Goal: Task Accomplishment & Management: Use online tool/utility

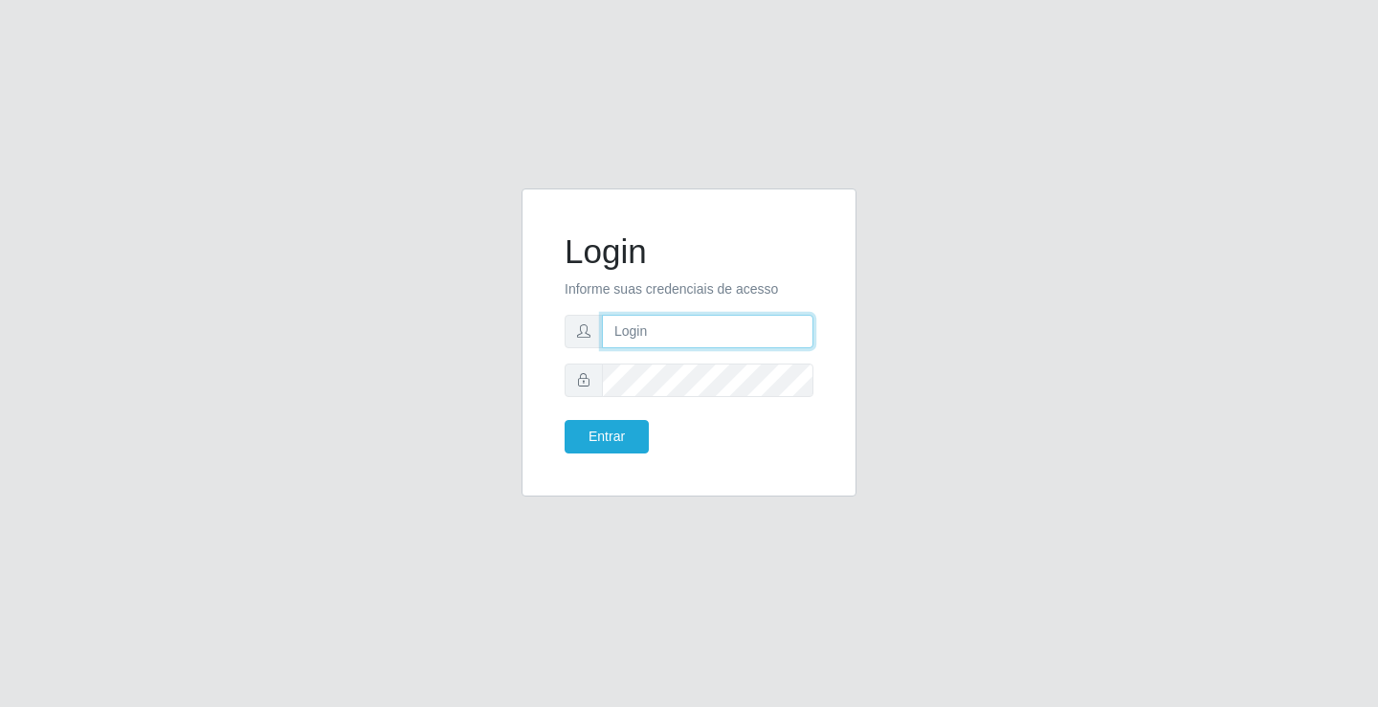
drag, startPoint x: 0, startPoint y: 0, endPoint x: 686, endPoint y: 340, distance: 765.6
click at [686, 340] on input "text" at bounding box center [707, 331] width 211 height 33
type input "zivaneide@ideal"
click at [565, 420] on button "Entrar" at bounding box center [607, 436] width 84 height 33
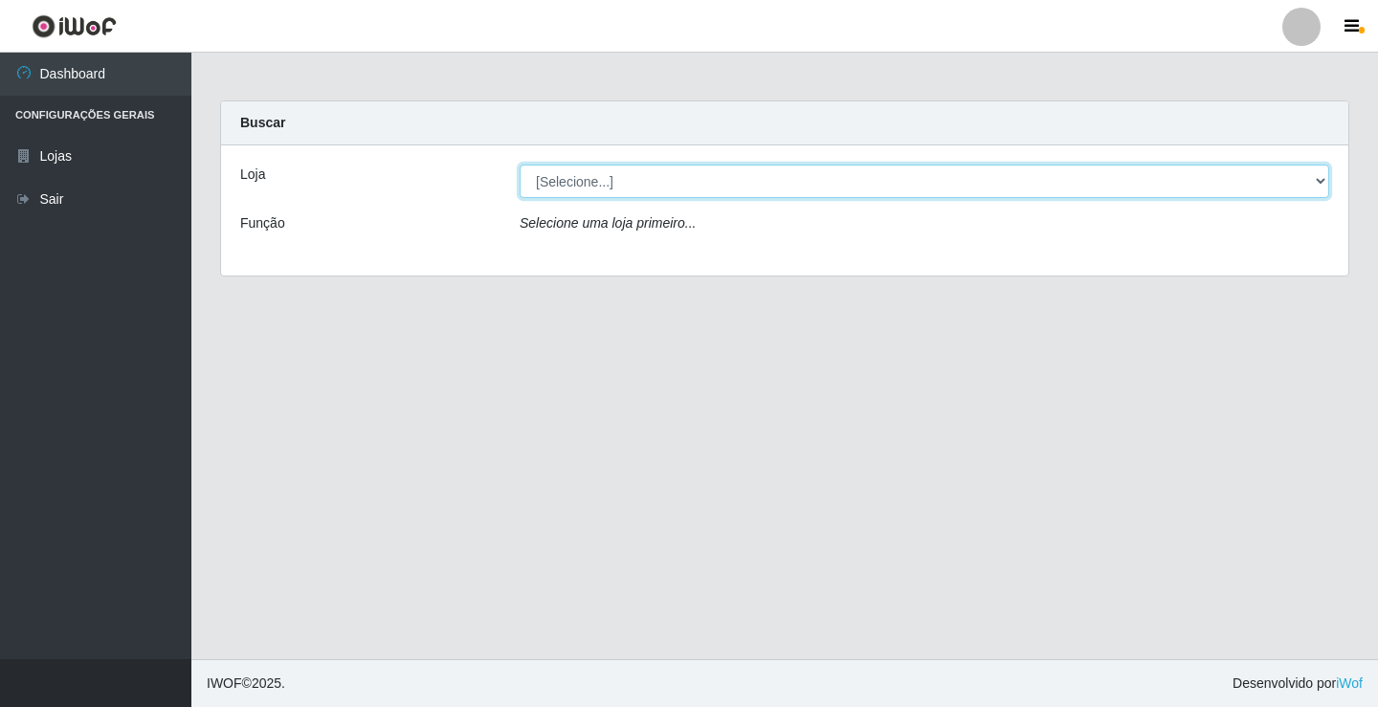
click at [679, 186] on select "[Selecione...] Ideal - Conceição" at bounding box center [925, 181] width 810 height 33
select select "231"
click at [520, 165] on select "[Selecione...] Ideal - Conceição" at bounding box center [925, 181] width 810 height 33
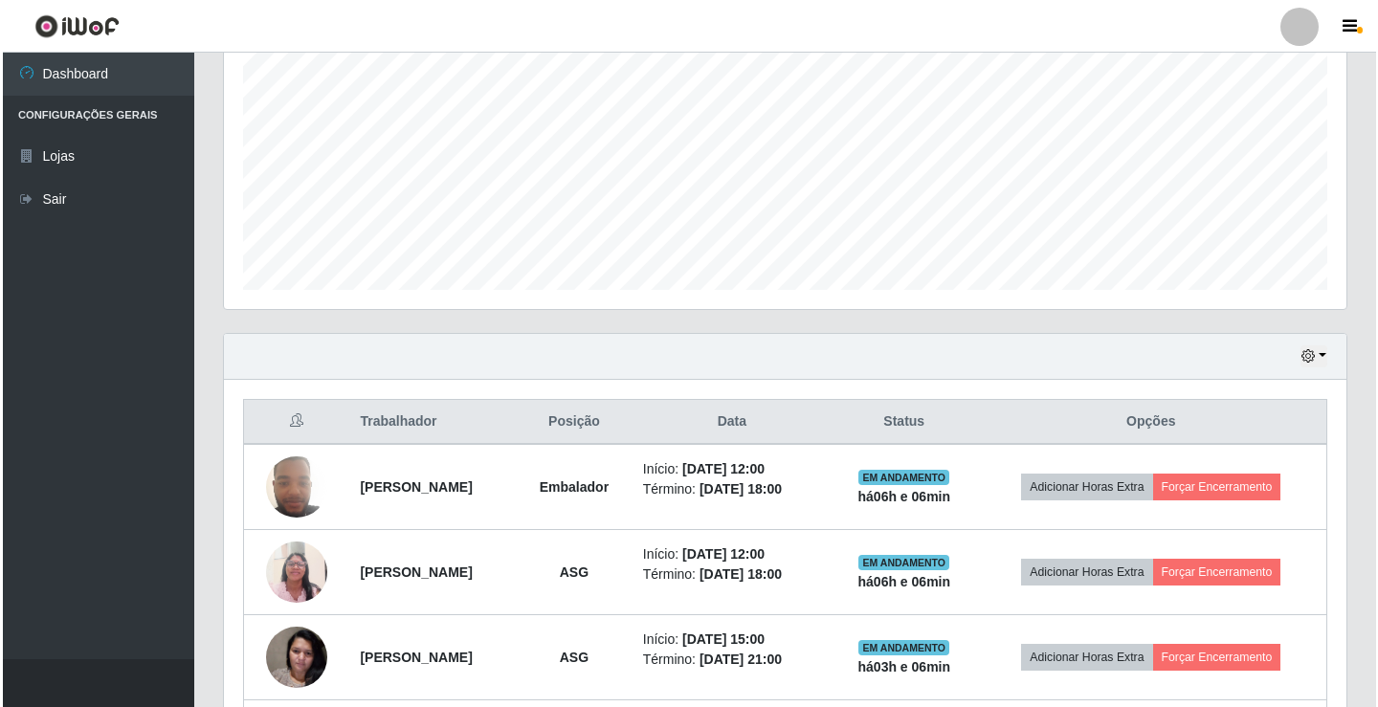
scroll to position [670, 0]
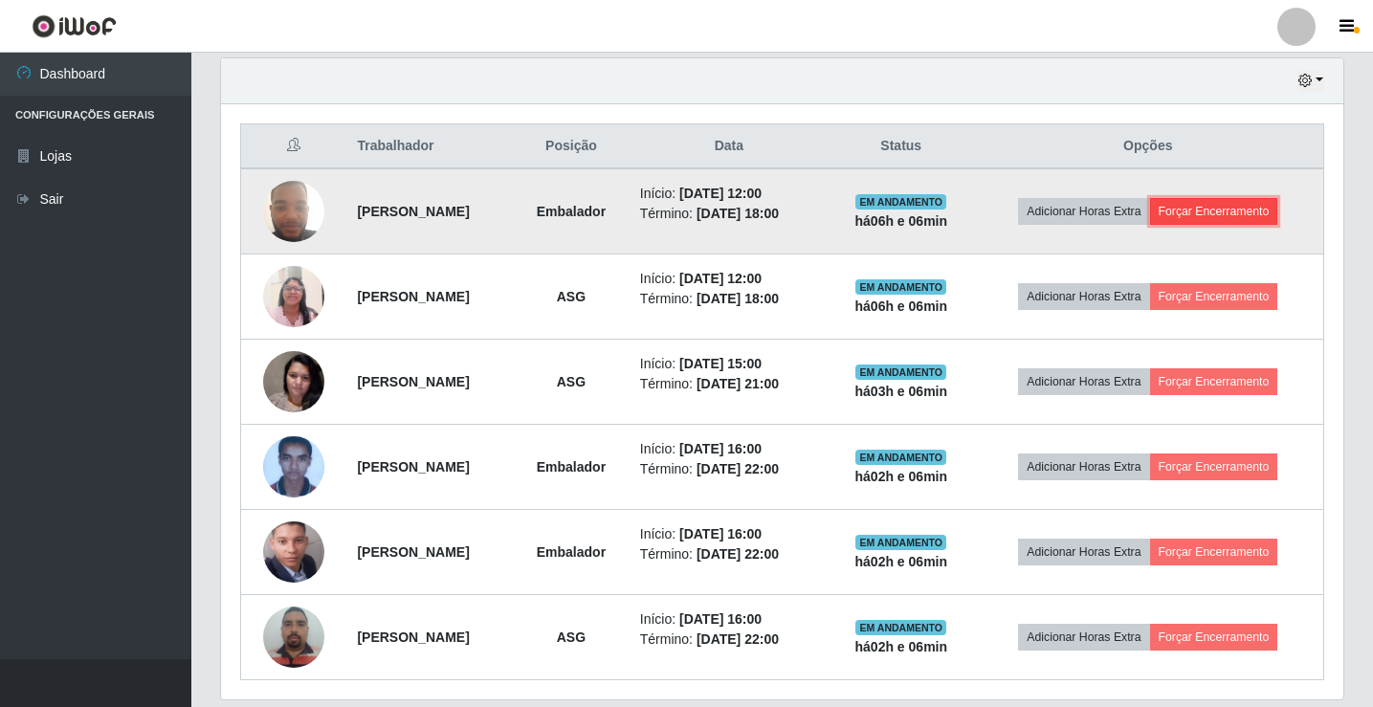
click at [1226, 213] on button "Forçar Encerramento" at bounding box center [1214, 211] width 128 height 27
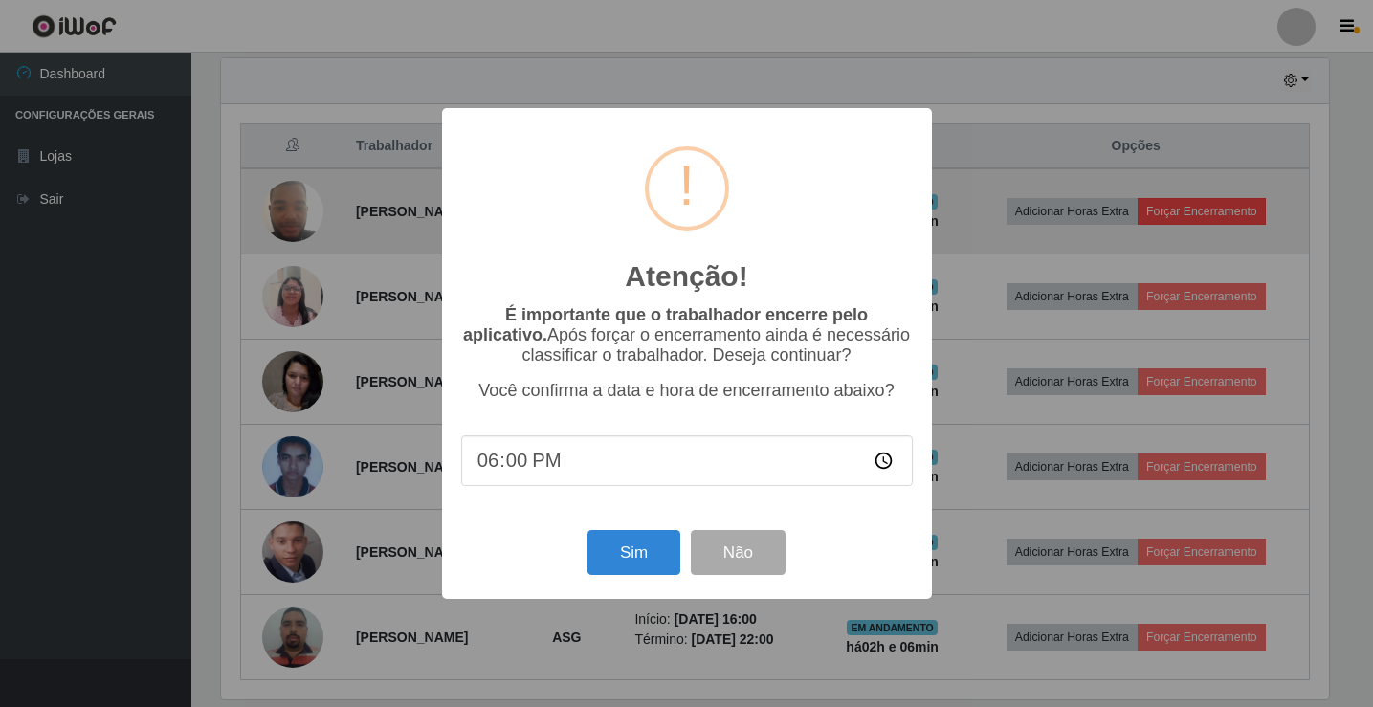
scroll to position [397, 1113]
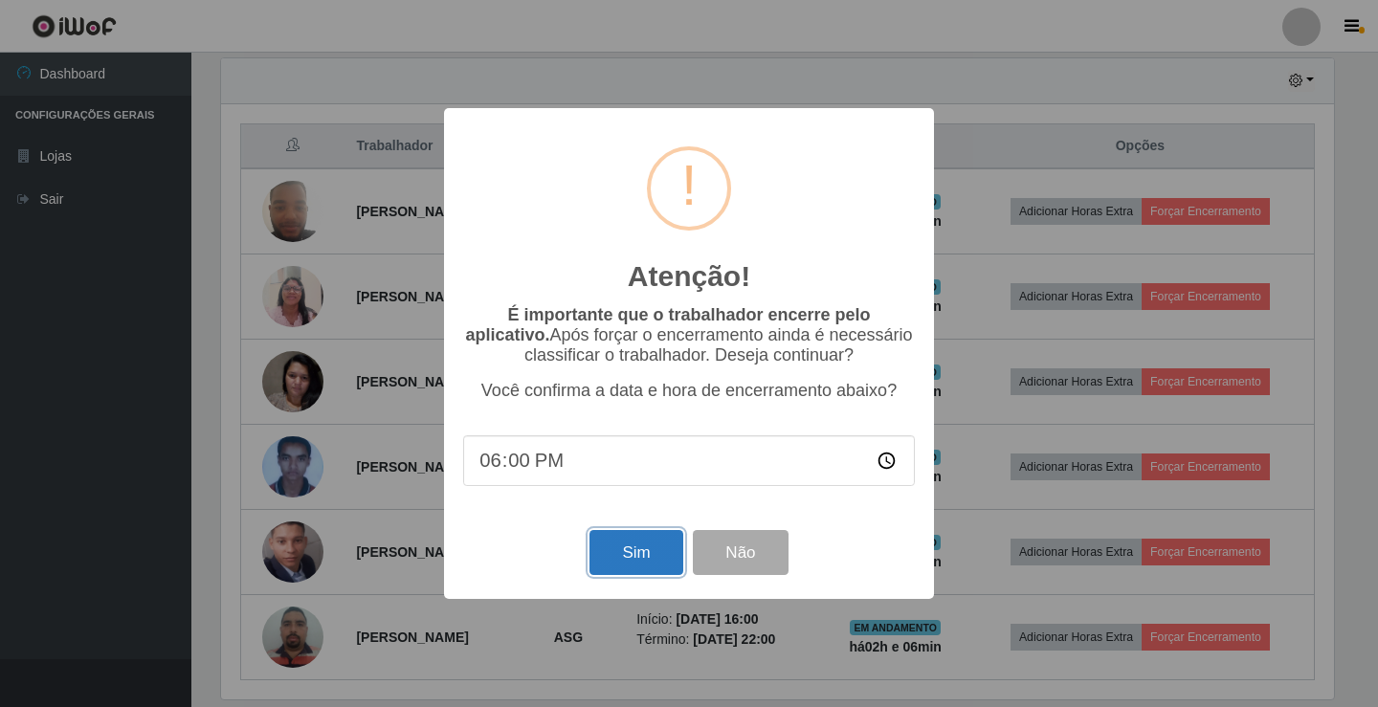
click at [635, 538] on button "Sim" at bounding box center [635, 552] width 93 height 45
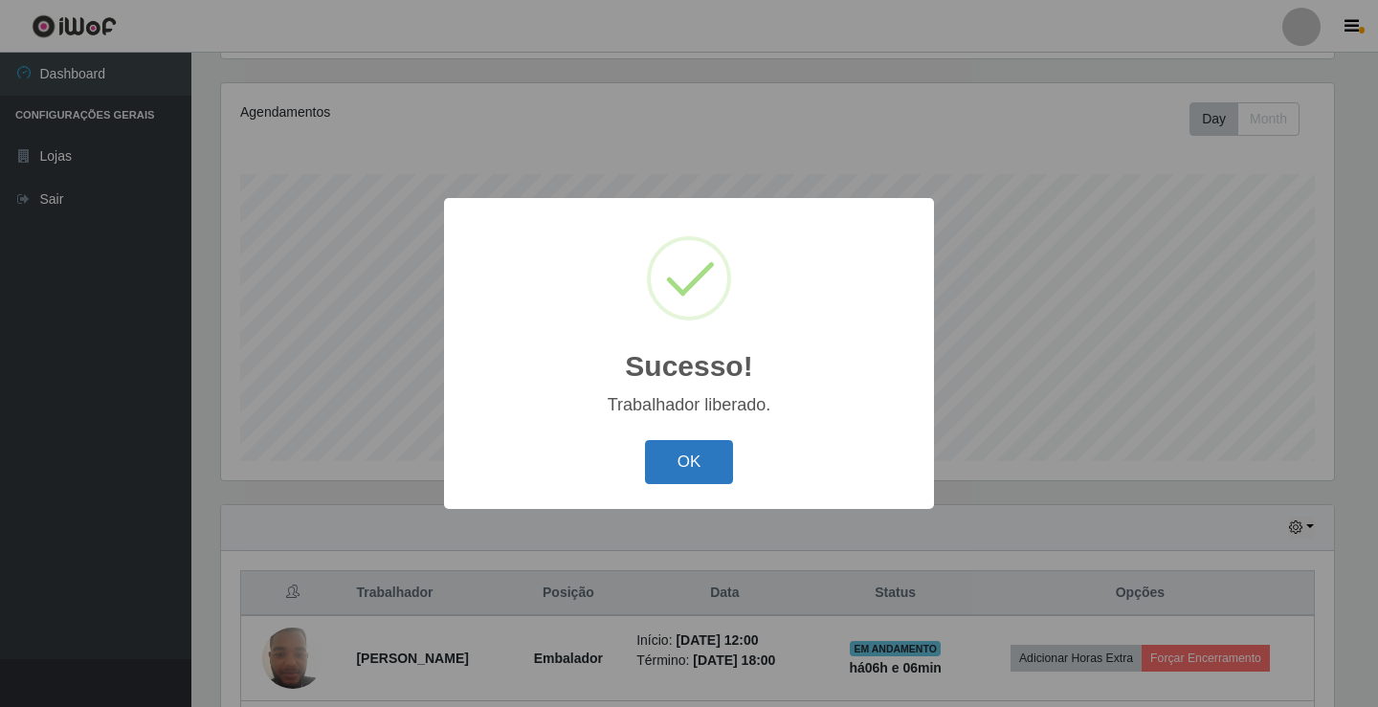
click at [685, 455] on button "OK" at bounding box center [689, 462] width 89 height 45
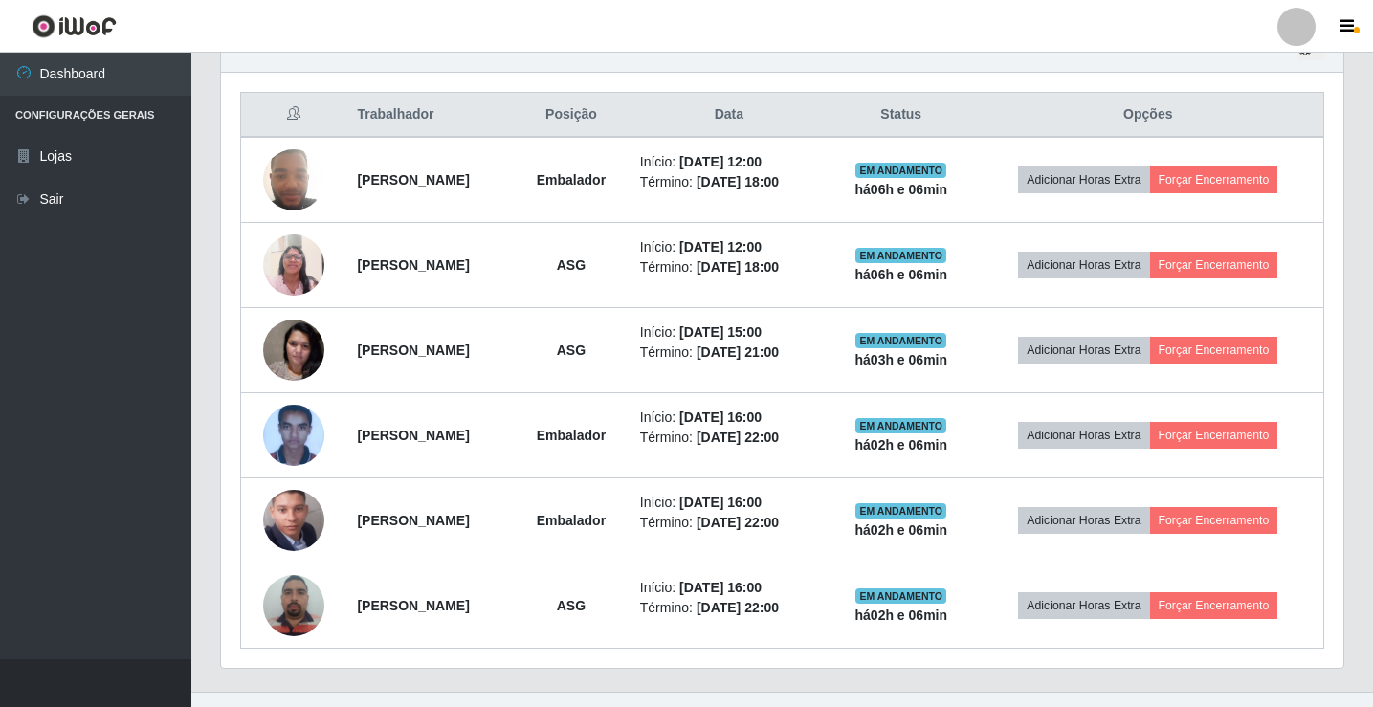
scroll to position [734, 0]
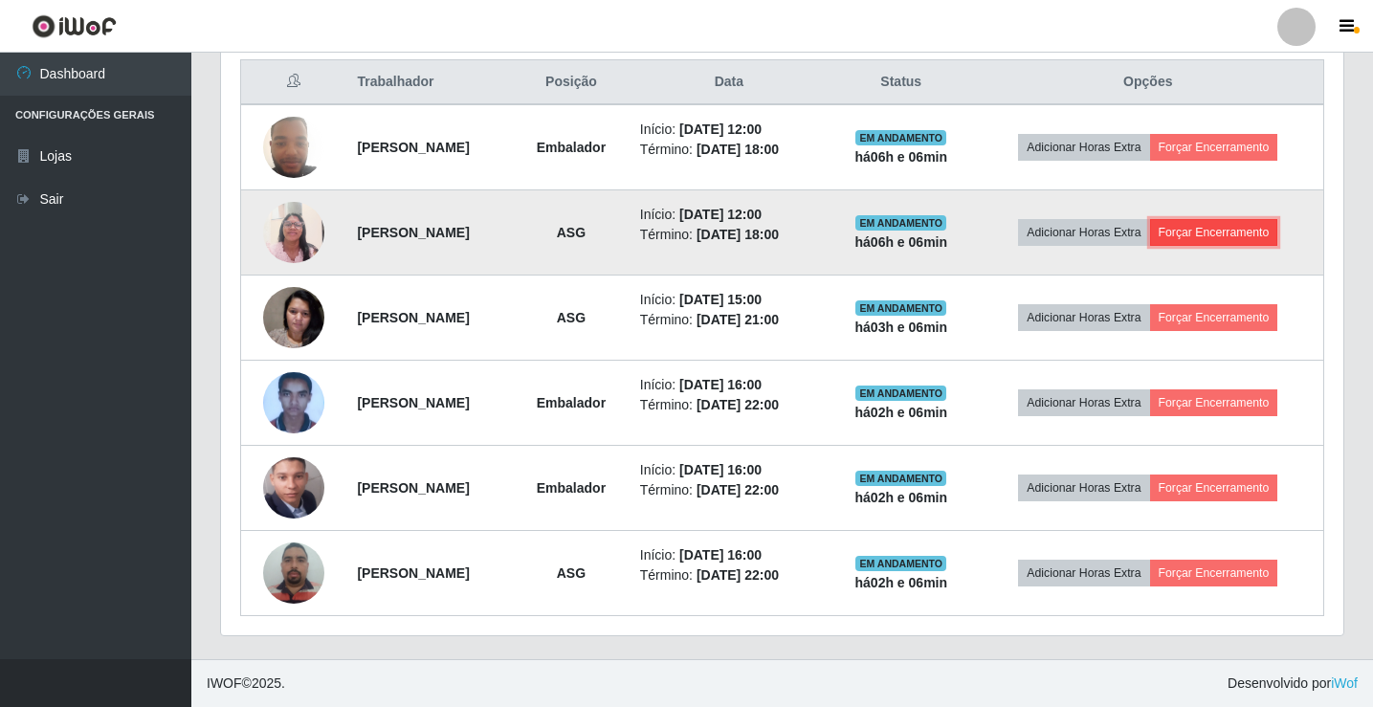
click at [1268, 232] on button "Forçar Encerramento" at bounding box center [1214, 232] width 128 height 27
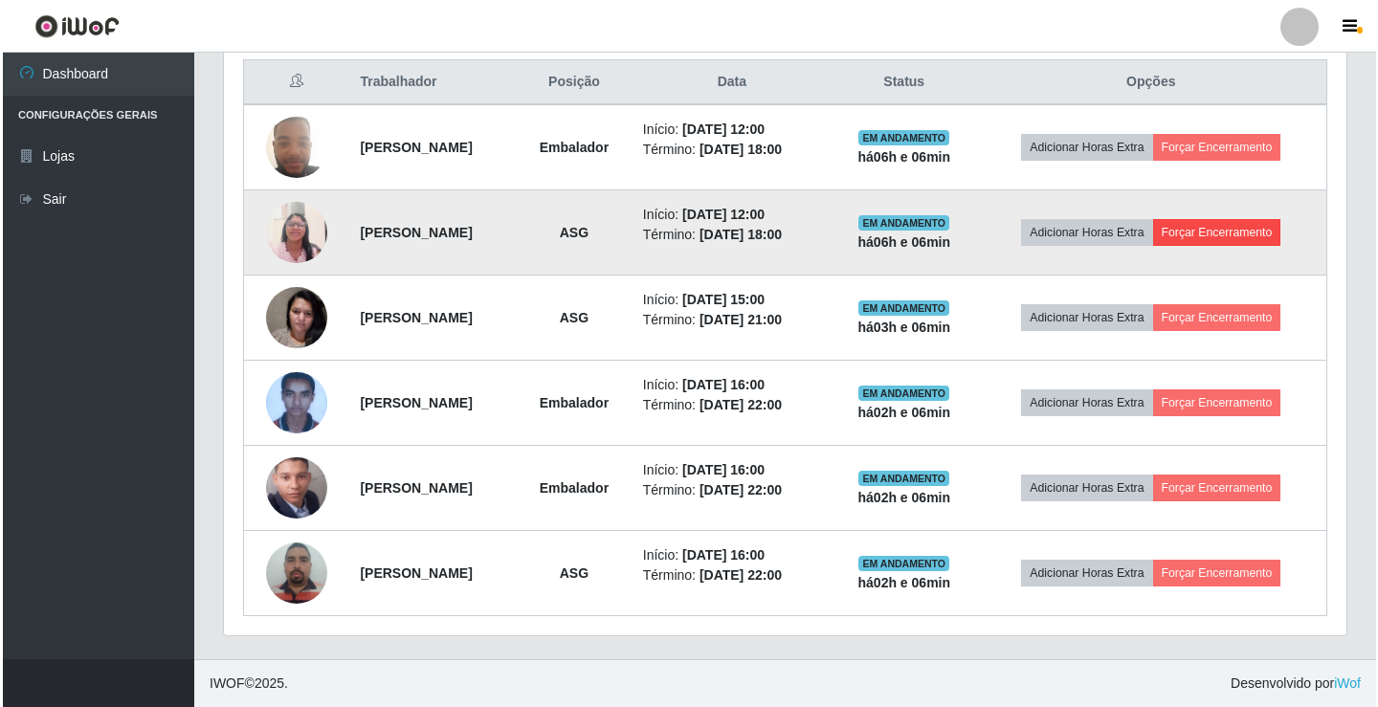
scroll to position [397, 1113]
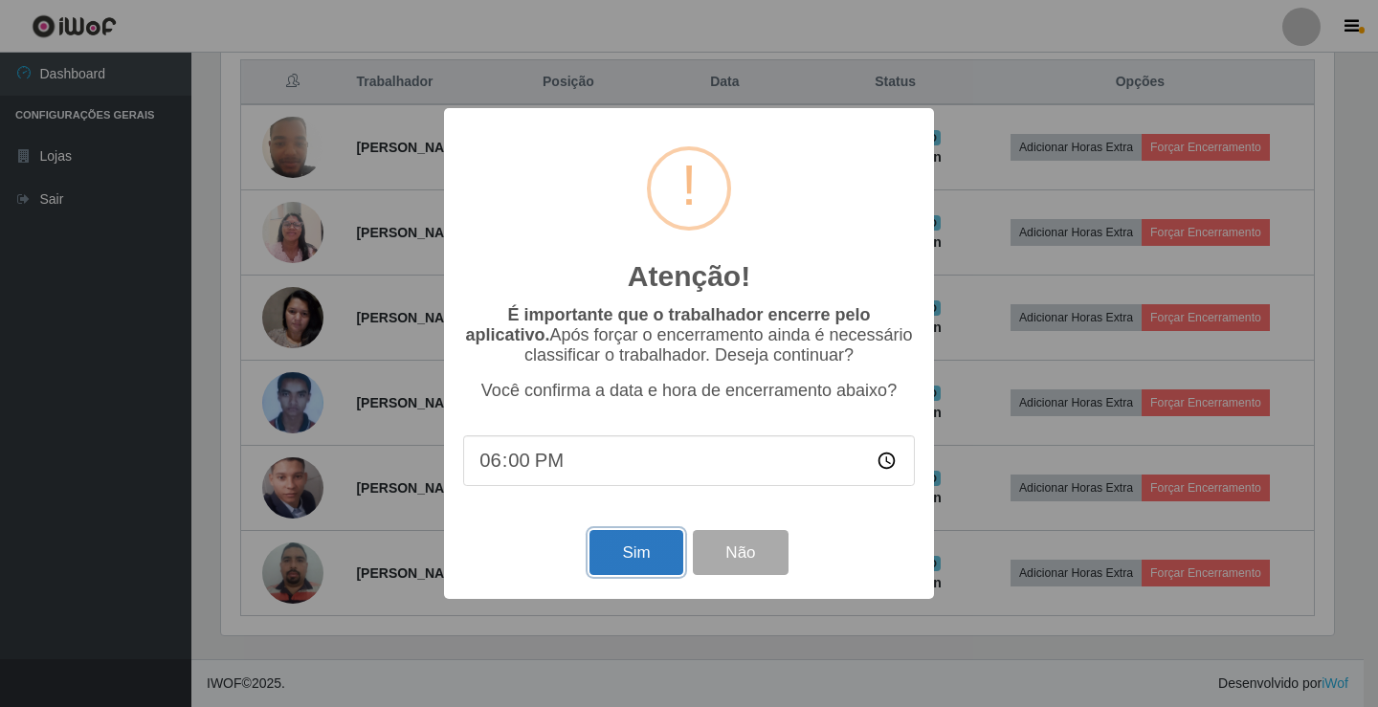
click at [653, 544] on button "Sim" at bounding box center [635, 552] width 93 height 45
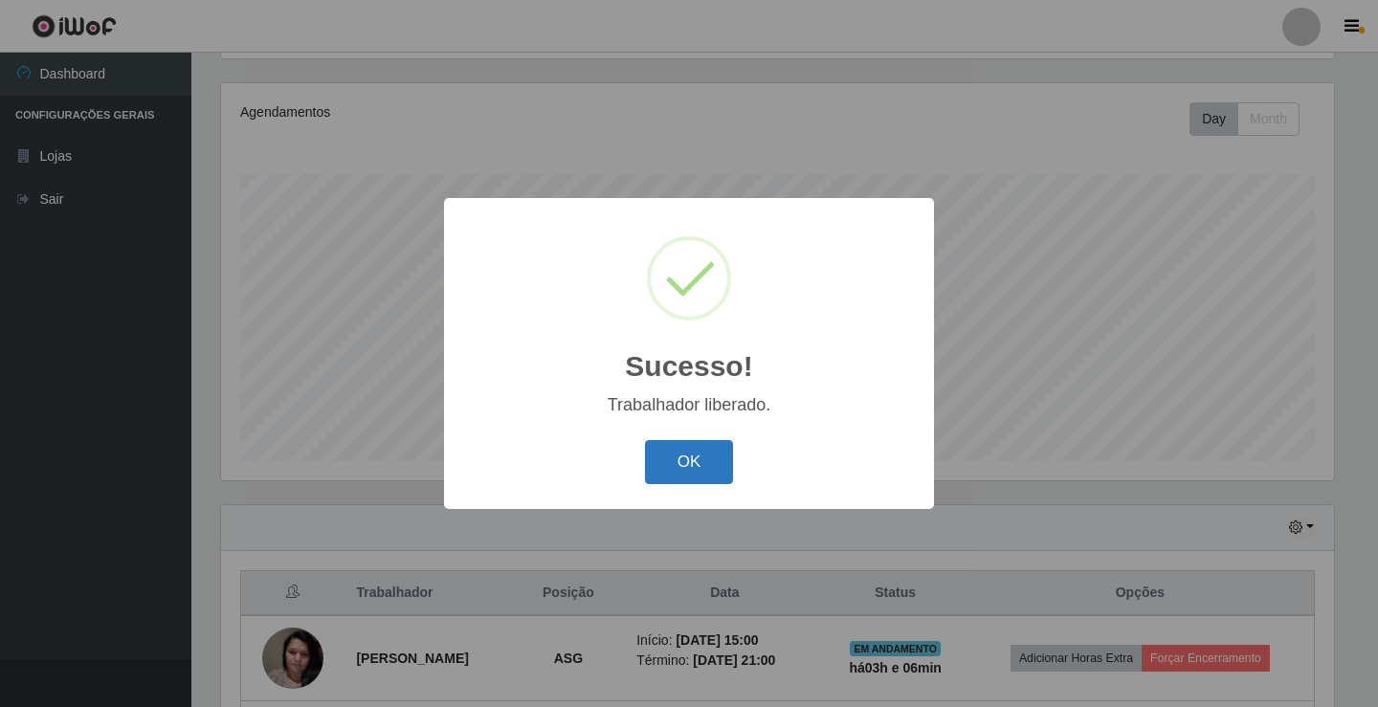
click at [706, 457] on button "OK" at bounding box center [689, 462] width 89 height 45
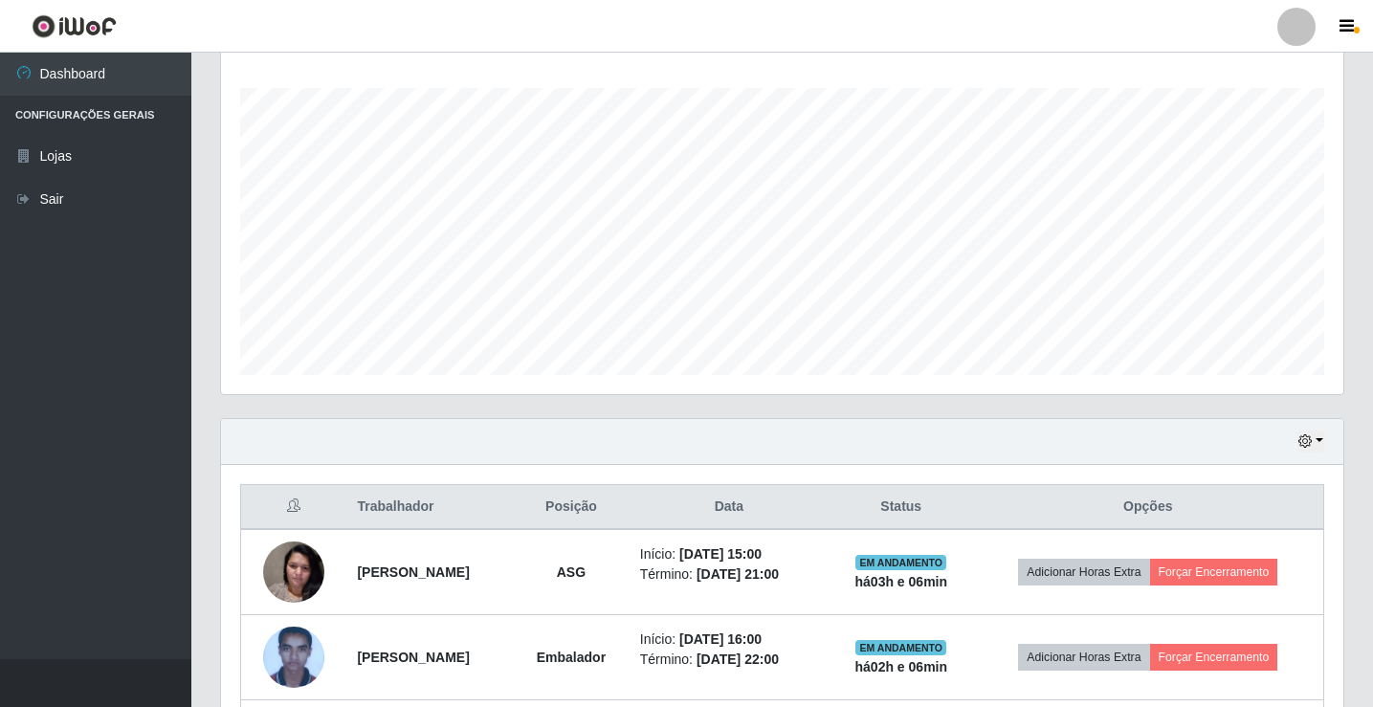
scroll to position [564, 0]
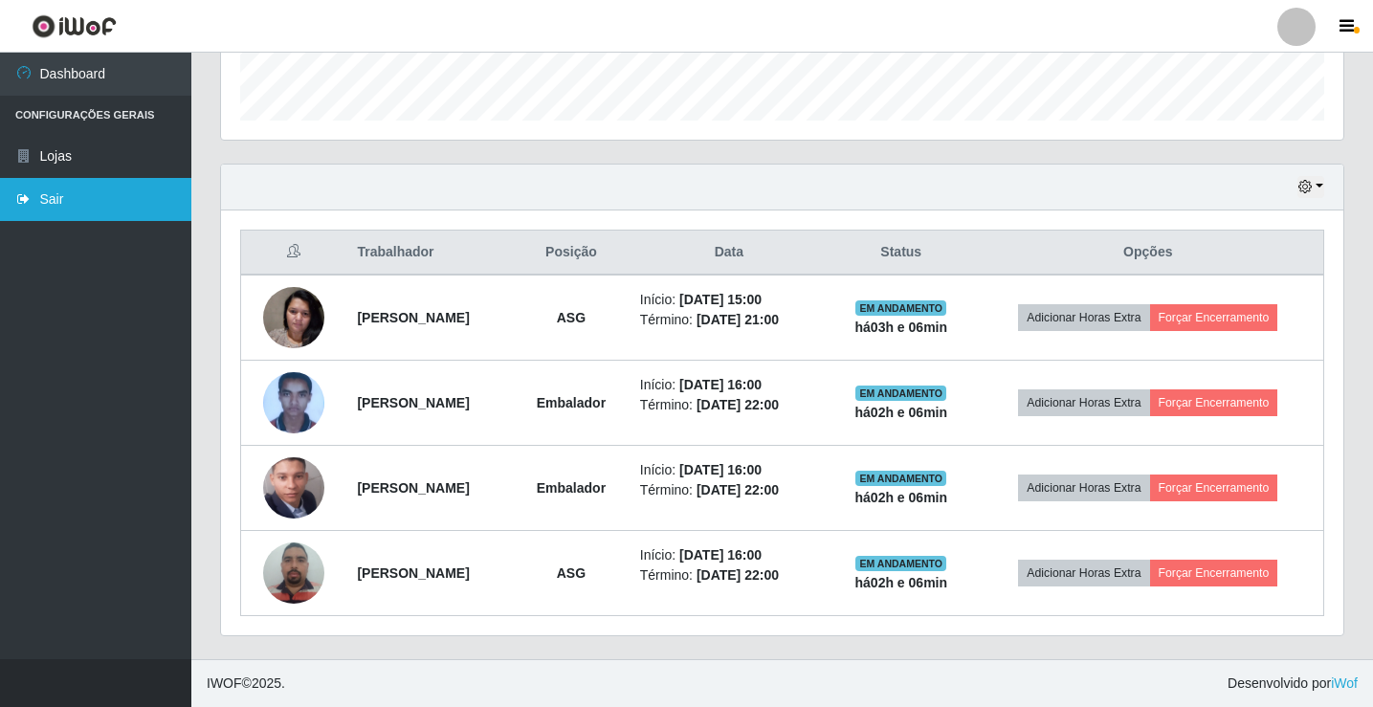
click at [11, 219] on link "Sair" at bounding box center [95, 199] width 191 height 43
